Goal: Find specific page/section: Find specific page/section

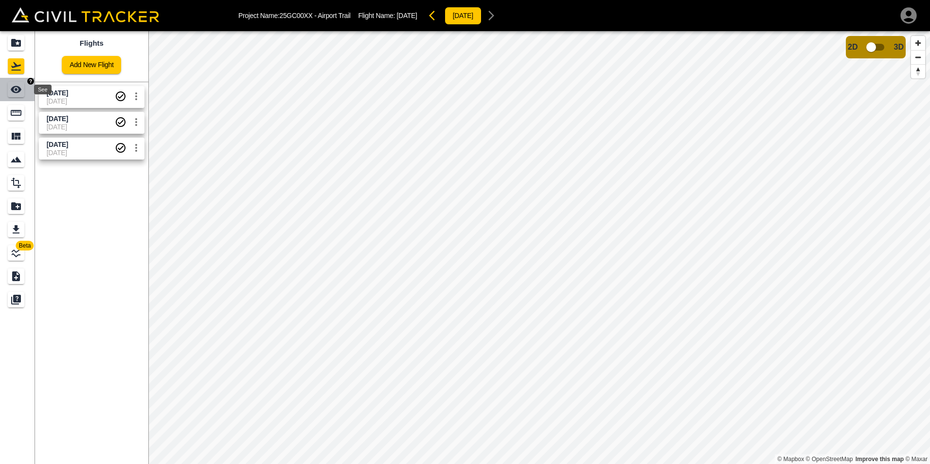
click at [11, 90] on icon "See" at bounding box center [16, 90] width 12 height 12
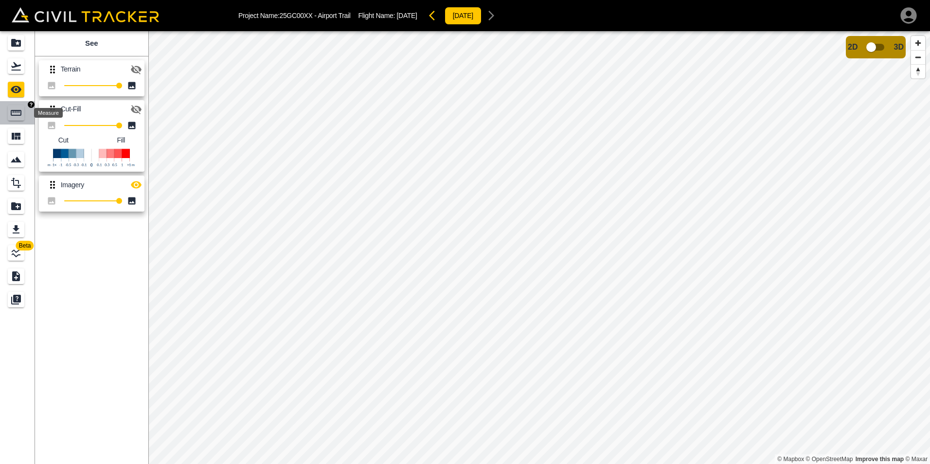
click at [19, 115] on icon "Measure" at bounding box center [16, 113] width 11 height 6
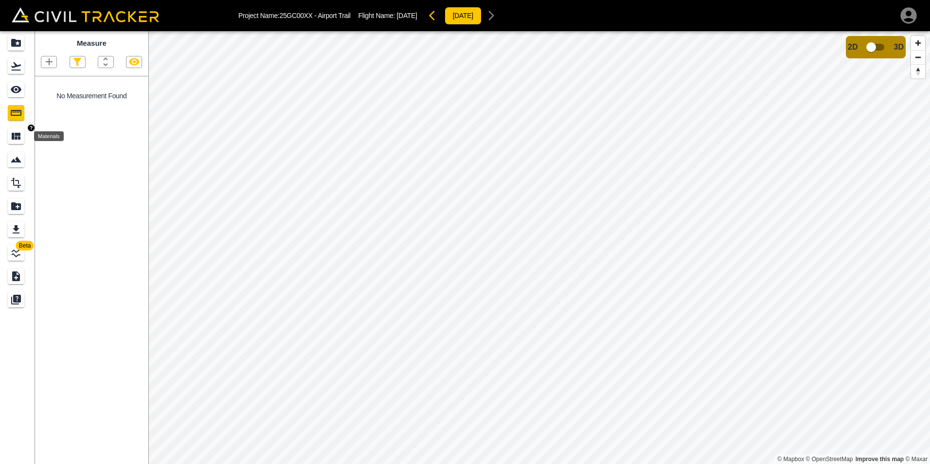
click at [17, 136] on icon "Materials" at bounding box center [16, 136] width 12 height 12
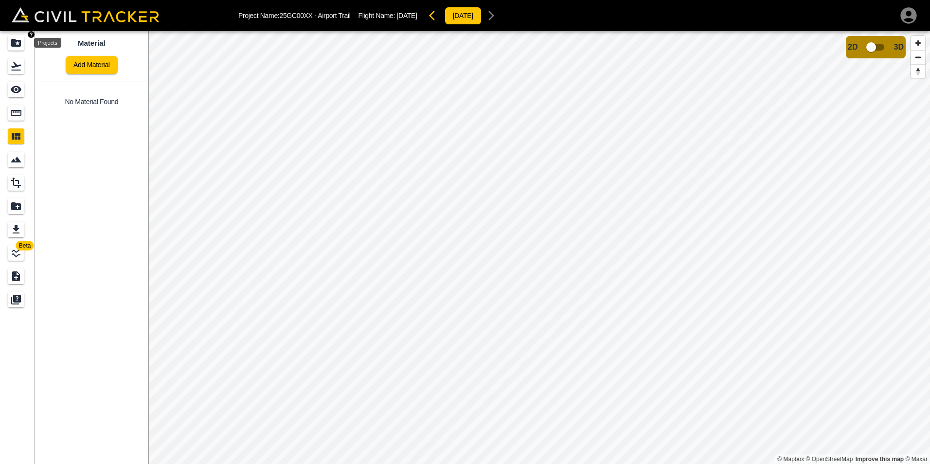
click at [13, 45] on icon "Projects" at bounding box center [16, 43] width 10 height 8
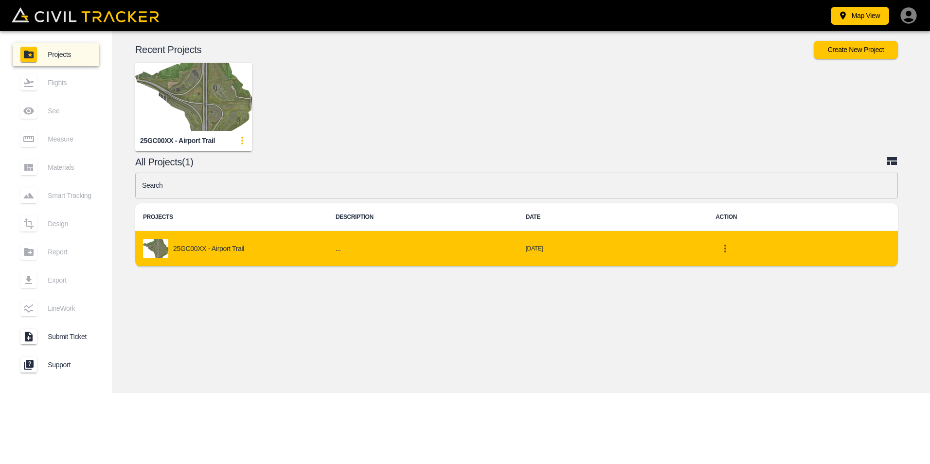
click at [218, 246] on p "25GC00XX - Airport Trail" at bounding box center [208, 249] width 71 height 8
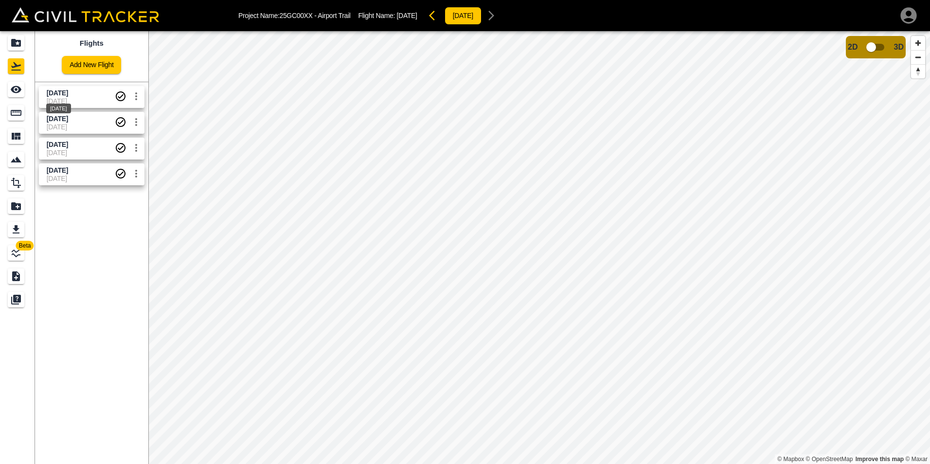
click at [72, 97] on div "[DATE]" at bounding box center [58, 106] width 27 height 18
